Goal: Task Accomplishment & Management: Complete application form

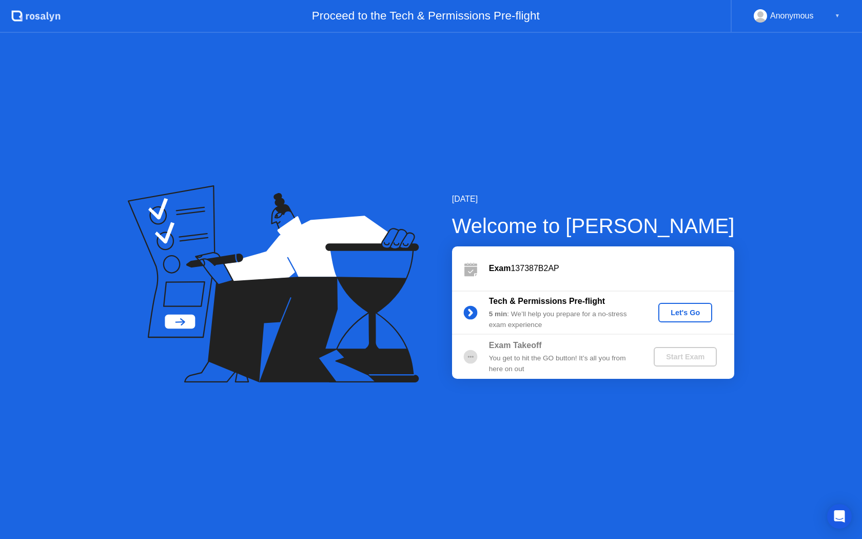
click at [678, 313] on div "Let's Go" at bounding box center [685, 312] width 46 height 8
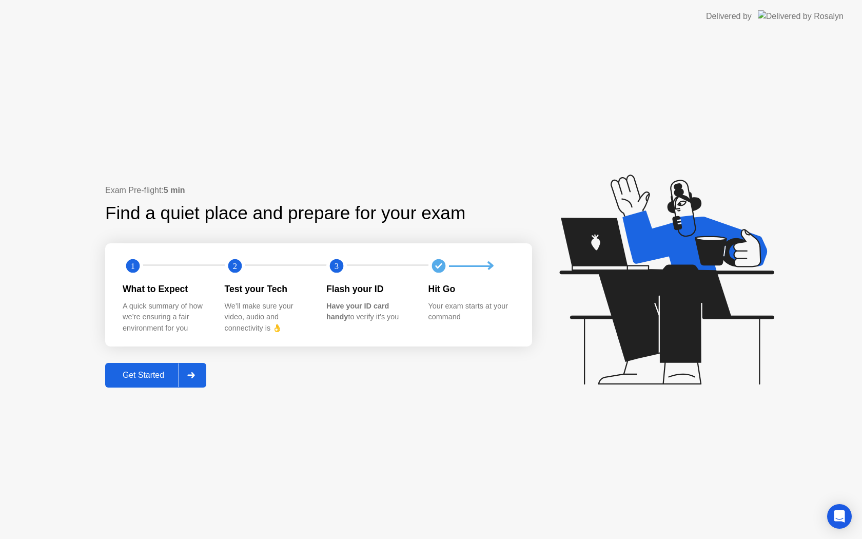
click at [160, 377] on div "Get Started" at bounding box center [143, 375] width 70 height 9
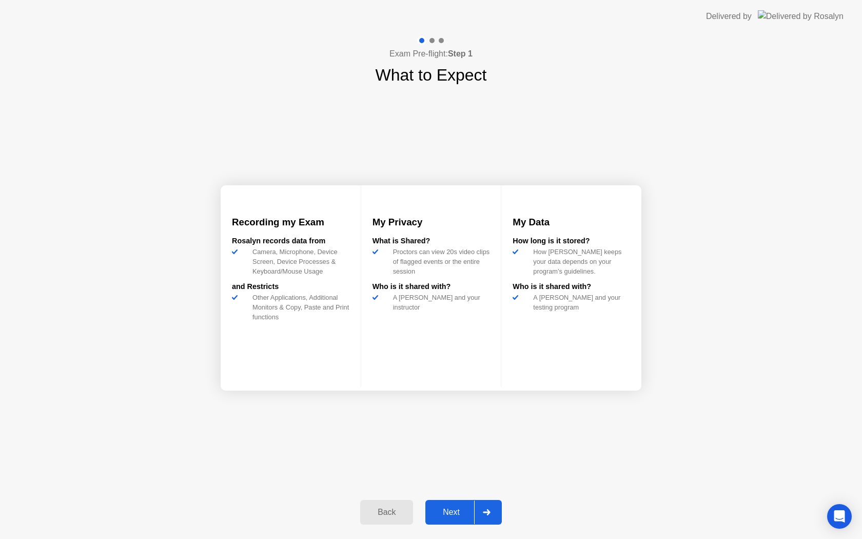
click at [456, 510] on div "Next" at bounding box center [451, 512] width 46 height 9
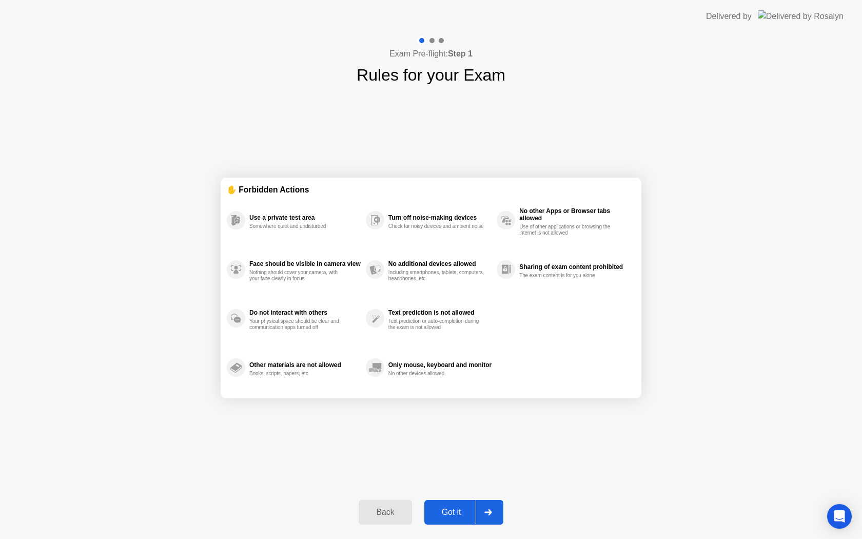
click at [457, 511] on div "Got it" at bounding box center [451, 512] width 48 height 9
select select "**********"
select select "*******"
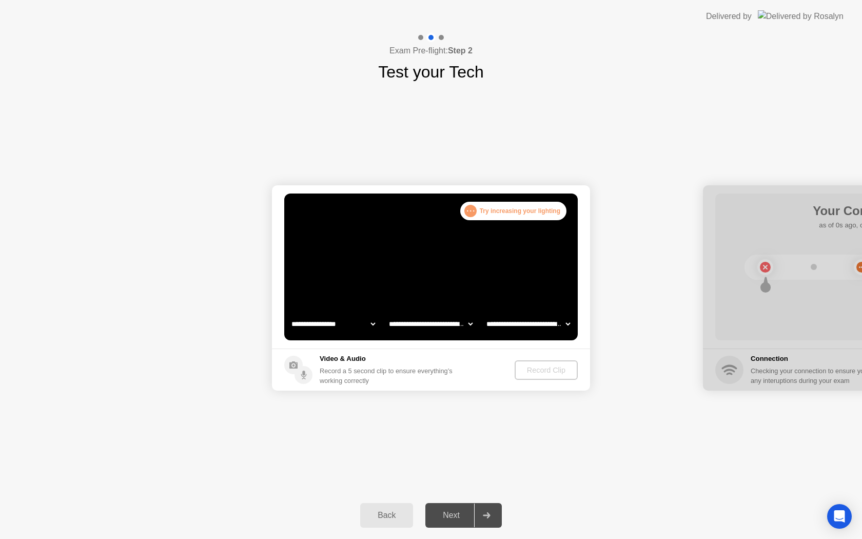
select select "**********"
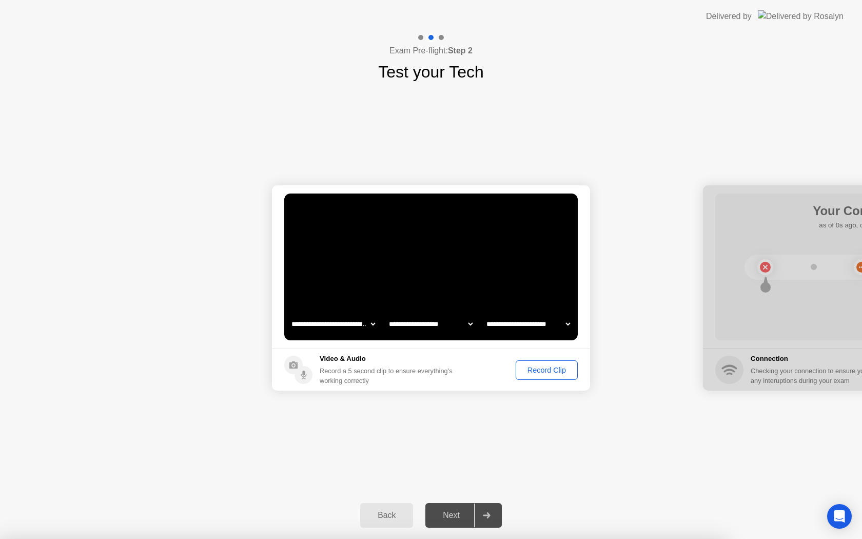
click at [295, 366] on circle at bounding box center [293, 365] width 18 height 18
click at [310, 324] on select "**********" at bounding box center [333, 324] width 88 height 21
click at [449, 514] on div "Next" at bounding box center [451, 515] width 46 height 9
click at [533, 370] on div "Record Clip" at bounding box center [546, 370] width 55 height 8
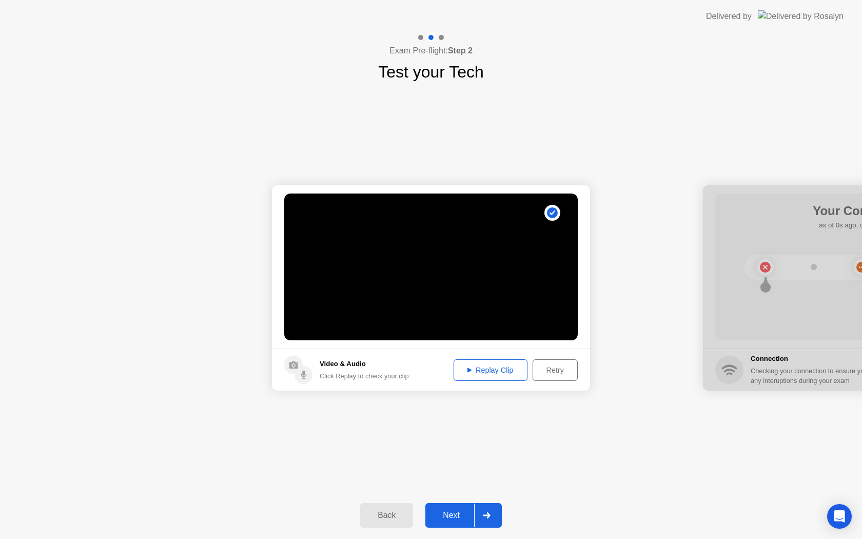
click at [491, 372] on div "Replay Clip" at bounding box center [490, 370] width 67 height 8
click at [452, 515] on div "Next" at bounding box center [451, 515] width 46 height 9
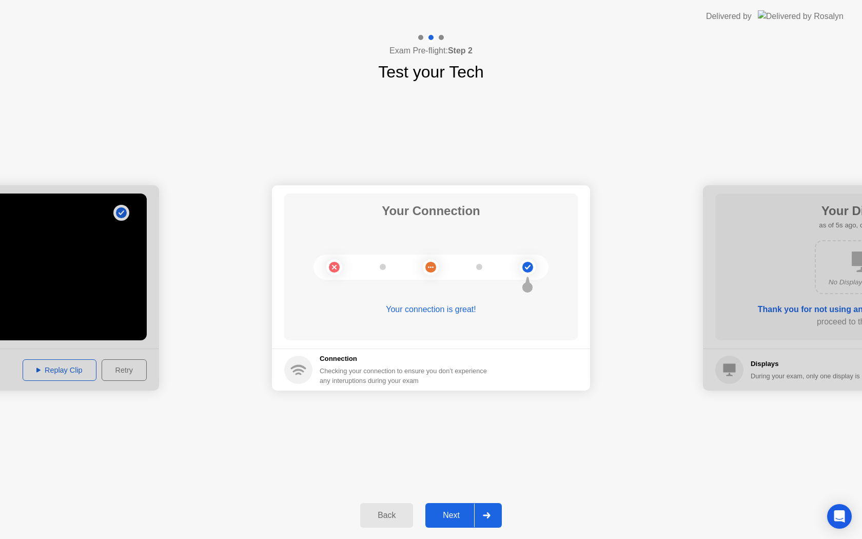
click at [445, 516] on div "Next" at bounding box center [451, 515] width 46 height 9
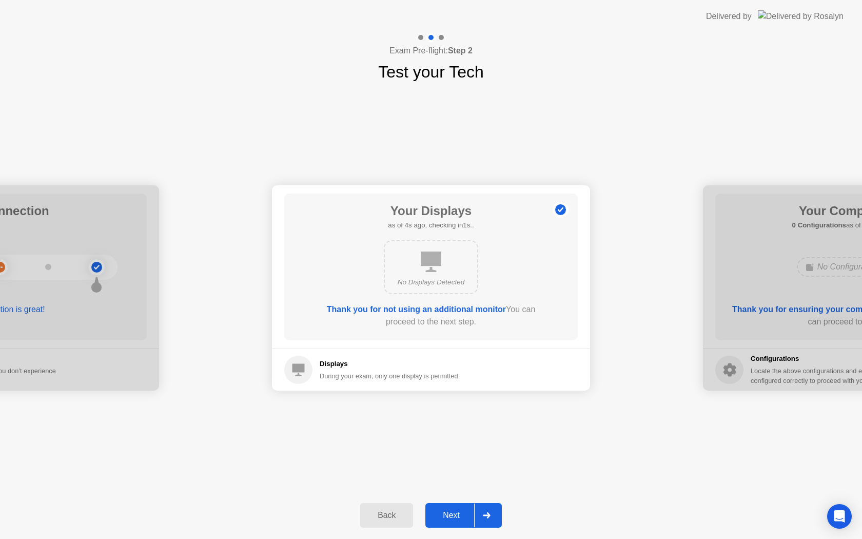
click at [441, 512] on div "Next" at bounding box center [451, 515] width 46 height 9
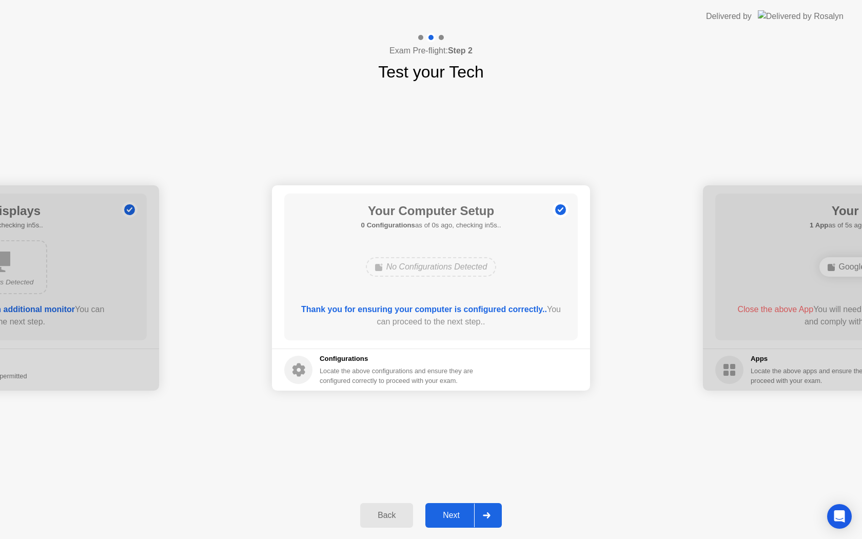
click at [459, 518] on div "Next" at bounding box center [451, 515] width 46 height 9
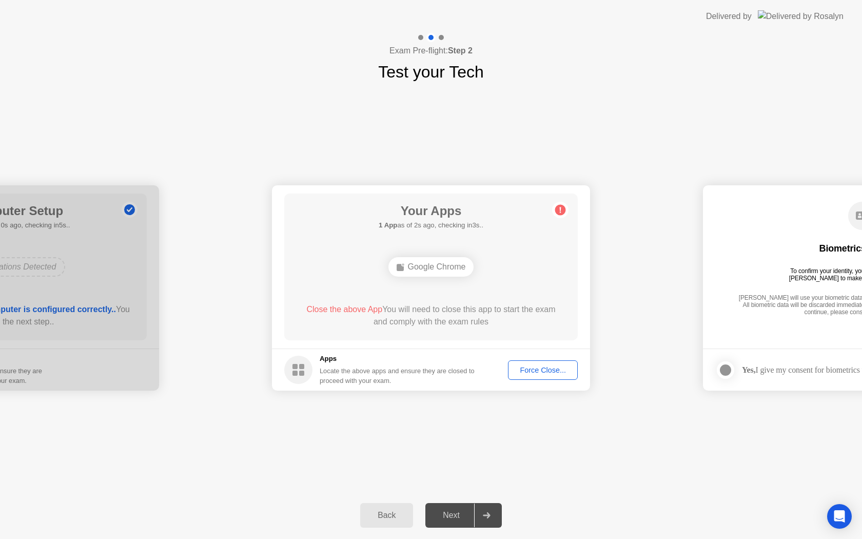
click at [538, 372] on div "Force Close..." at bounding box center [543, 370] width 63 height 8
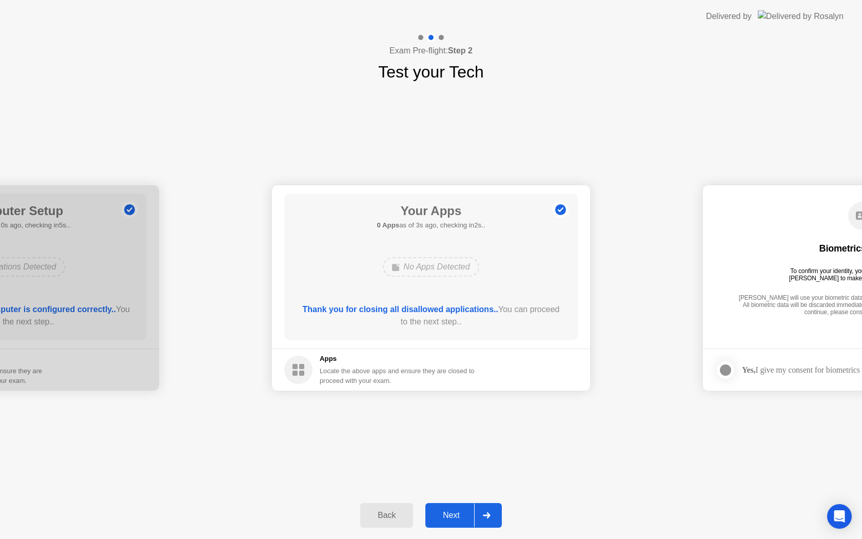
click at [462, 517] on div "Next" at bounding box center [451, 515] width 46 height 9
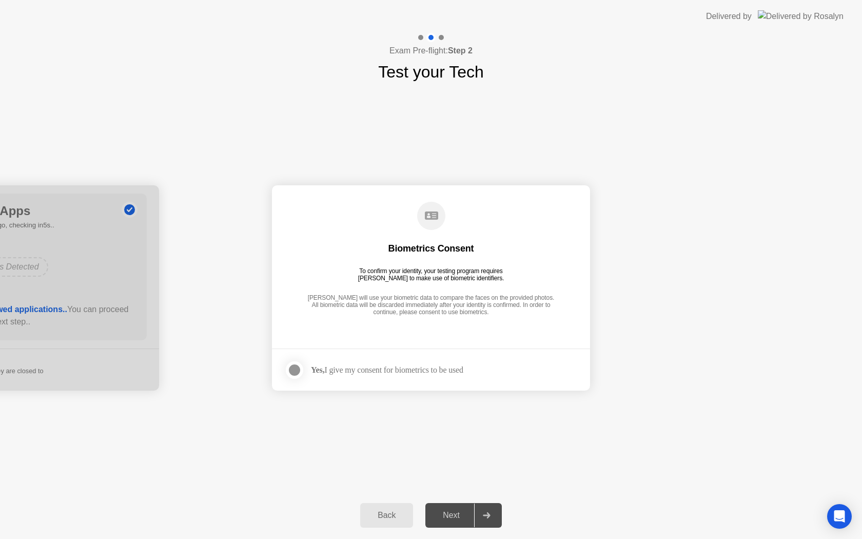
click at [296, 373] on div at bounding box center [294, 370] width 12 height 12
click at [459, 518] on div "Next" at bounding box center [451, 515] width 46 height 9
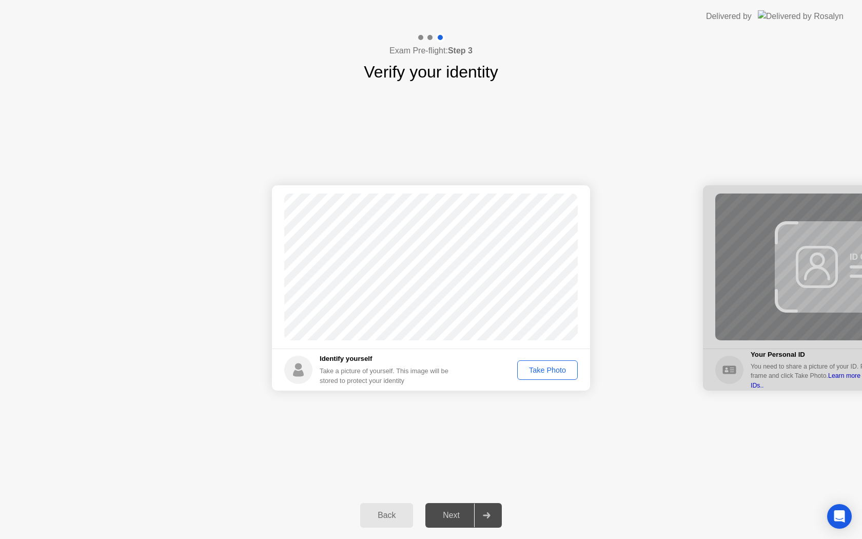
click at [556, 367] on div "Take Photo" at bounding box center [547, 370] width 53 height 8
click at [453, 517] on div "Next" at bounding box center [451, 515] width 46 height 9
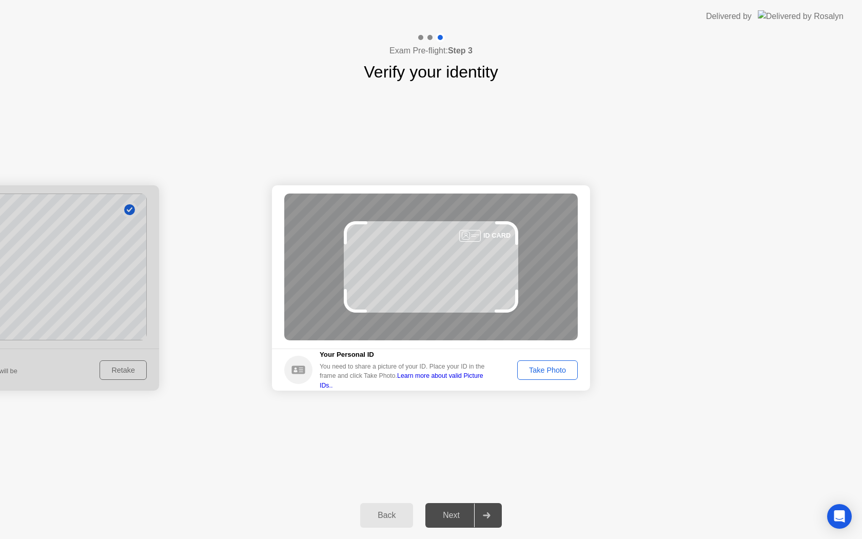
click at [556, 372] on div "Take Photo" at bounding box center [547, 370] width 53 height 8
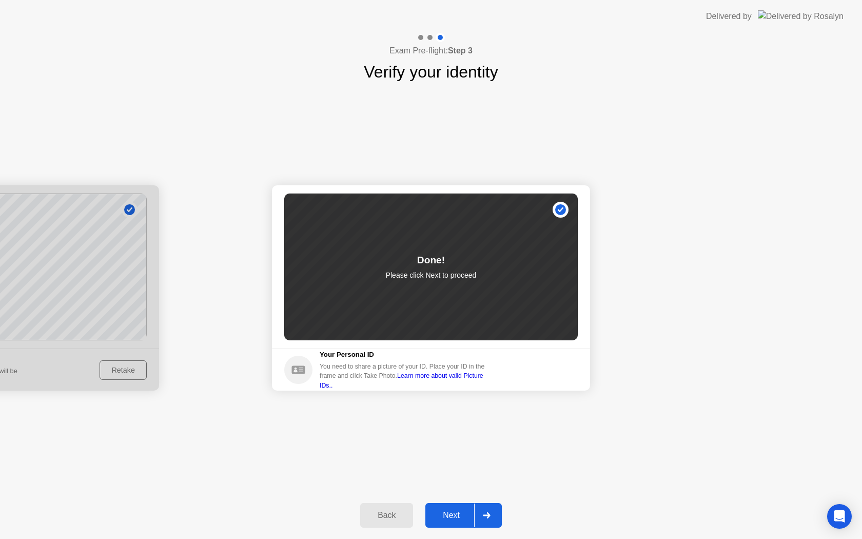
click at [459, 518] on div "Next" at bounding box center [451, 515] width 46 height 9
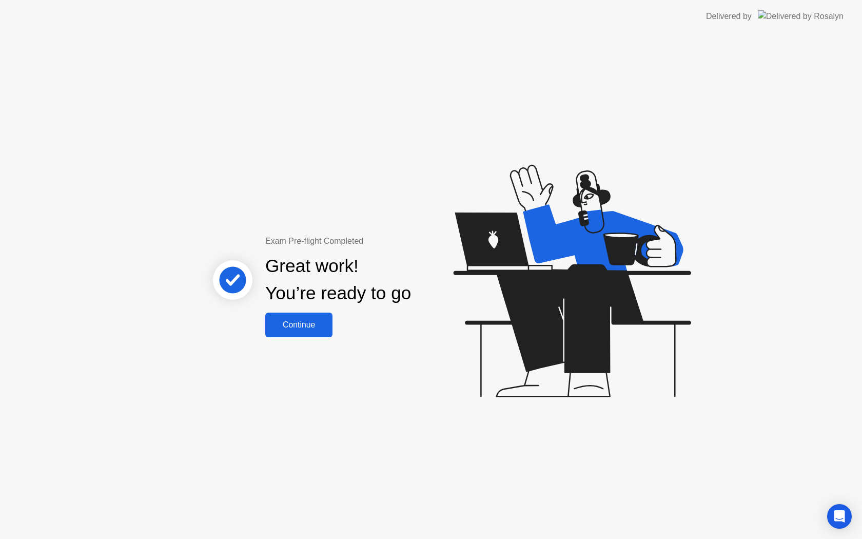
click at [304, 325] on div "Continue" at bounding box center [298, 324] width 61 height 9
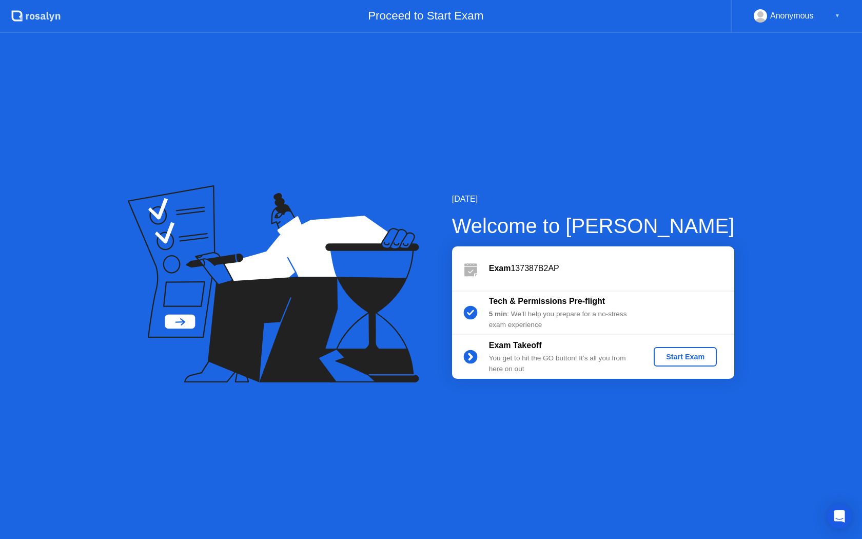
click at [683, 358] on div "Start Exam" at bounding box center [685, 357] width 55 height 8
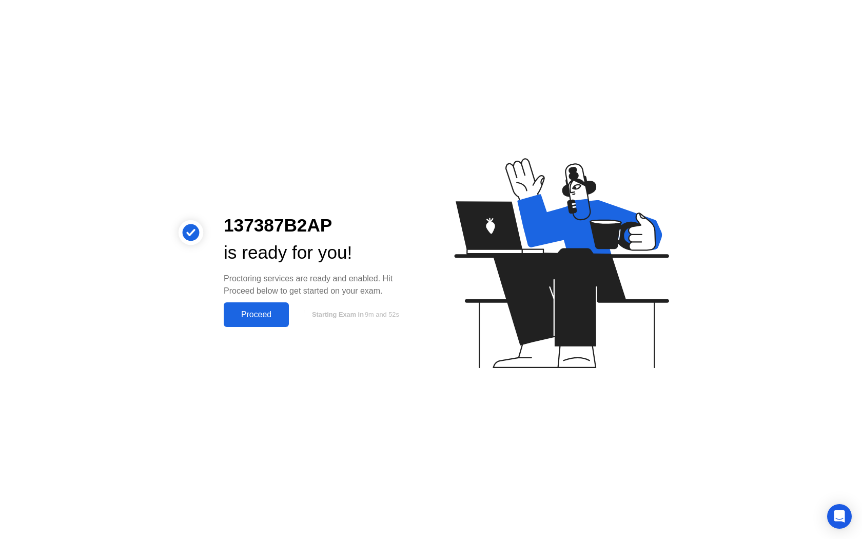
click at [241, 317] on div "Proceed" at bounding box center [256, 314] width 59 height 9
